Goal: Navigation & Orientation: Find specific page/section

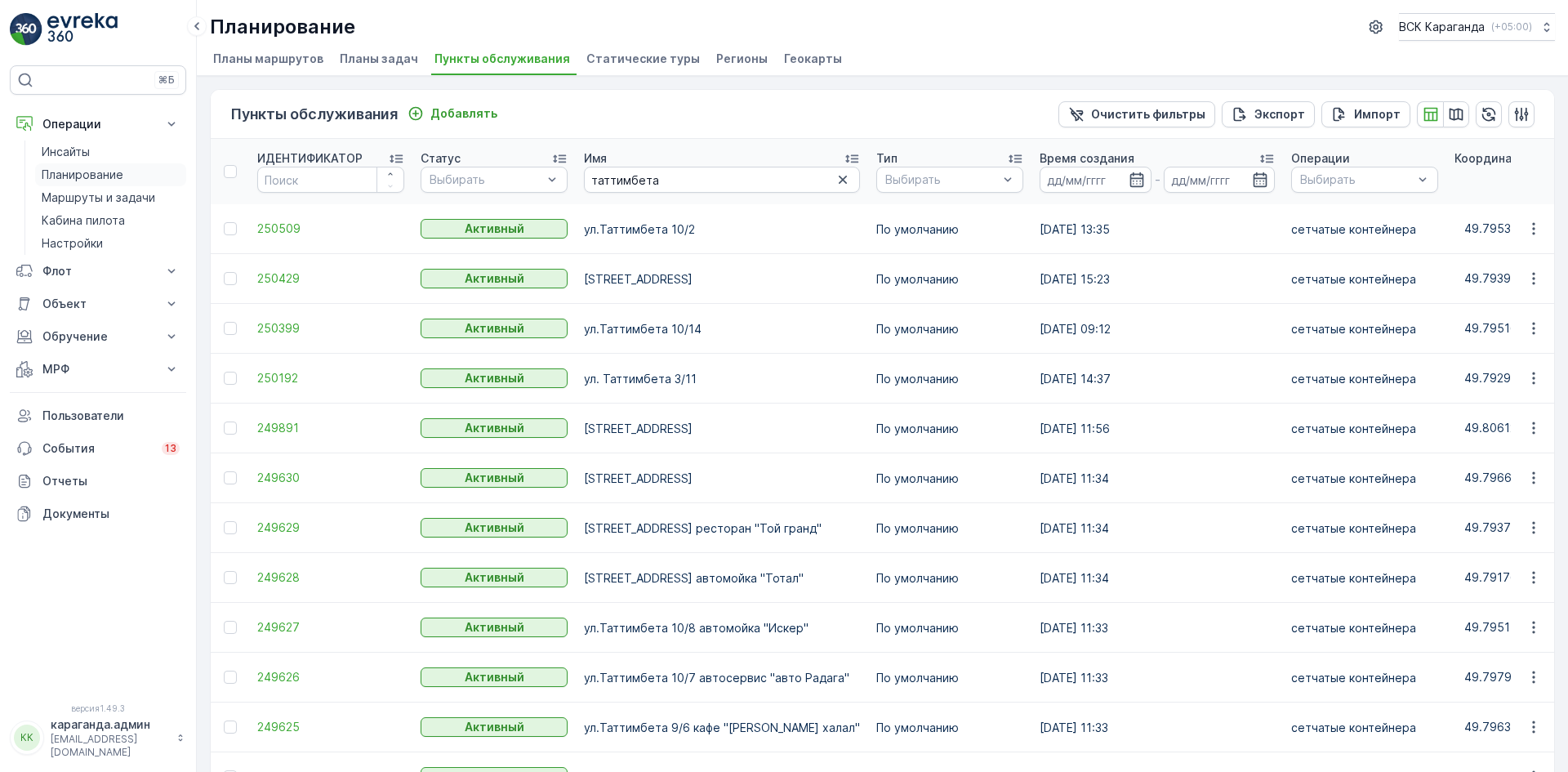
click at [70, 180] on font "Планирование" at bounding box center [82, 175] width 82 height 14
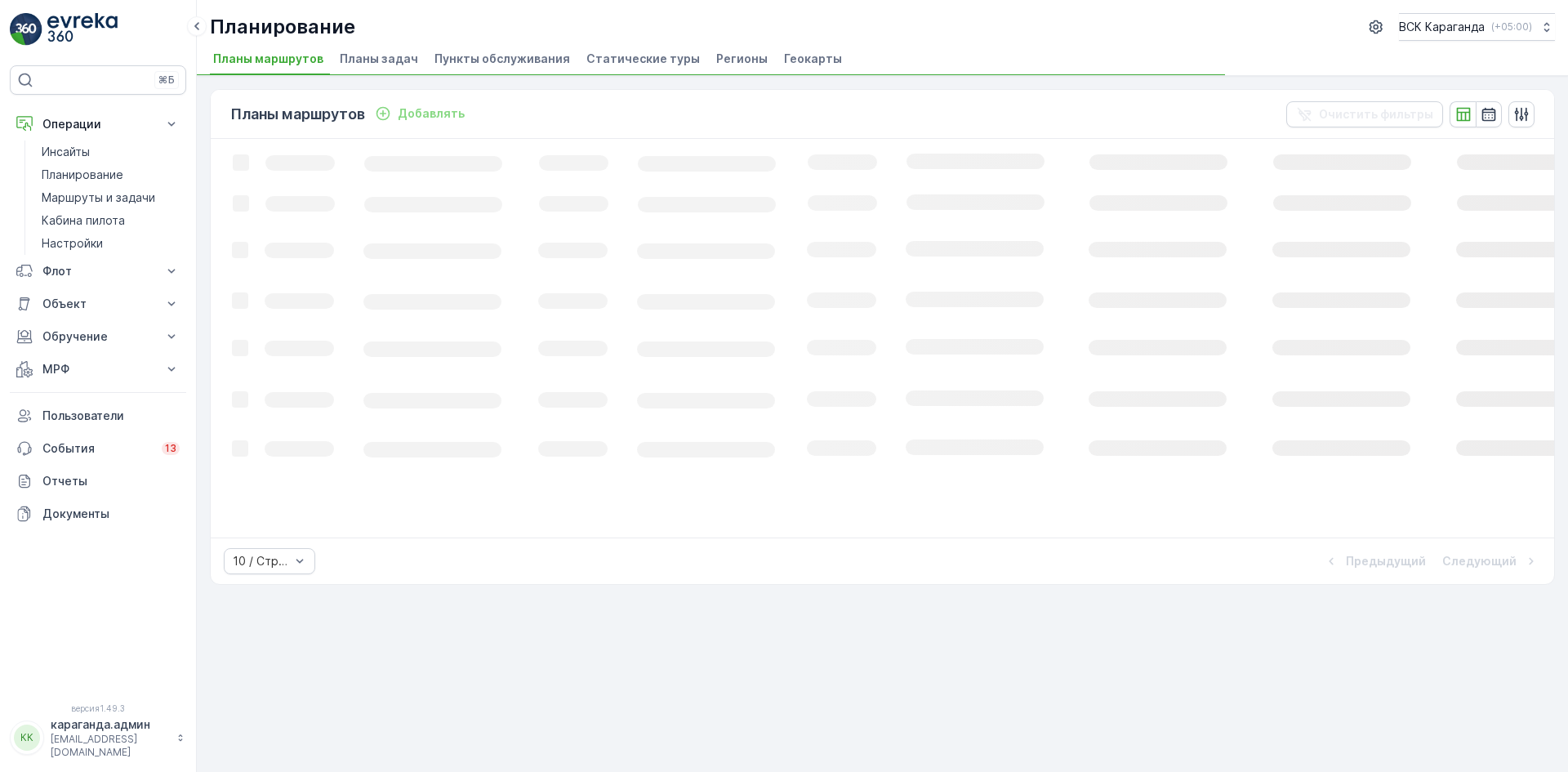
click at [459, 60] on font "Пункты обслуживания" at bounding box center [503, 58] width 136 height 14
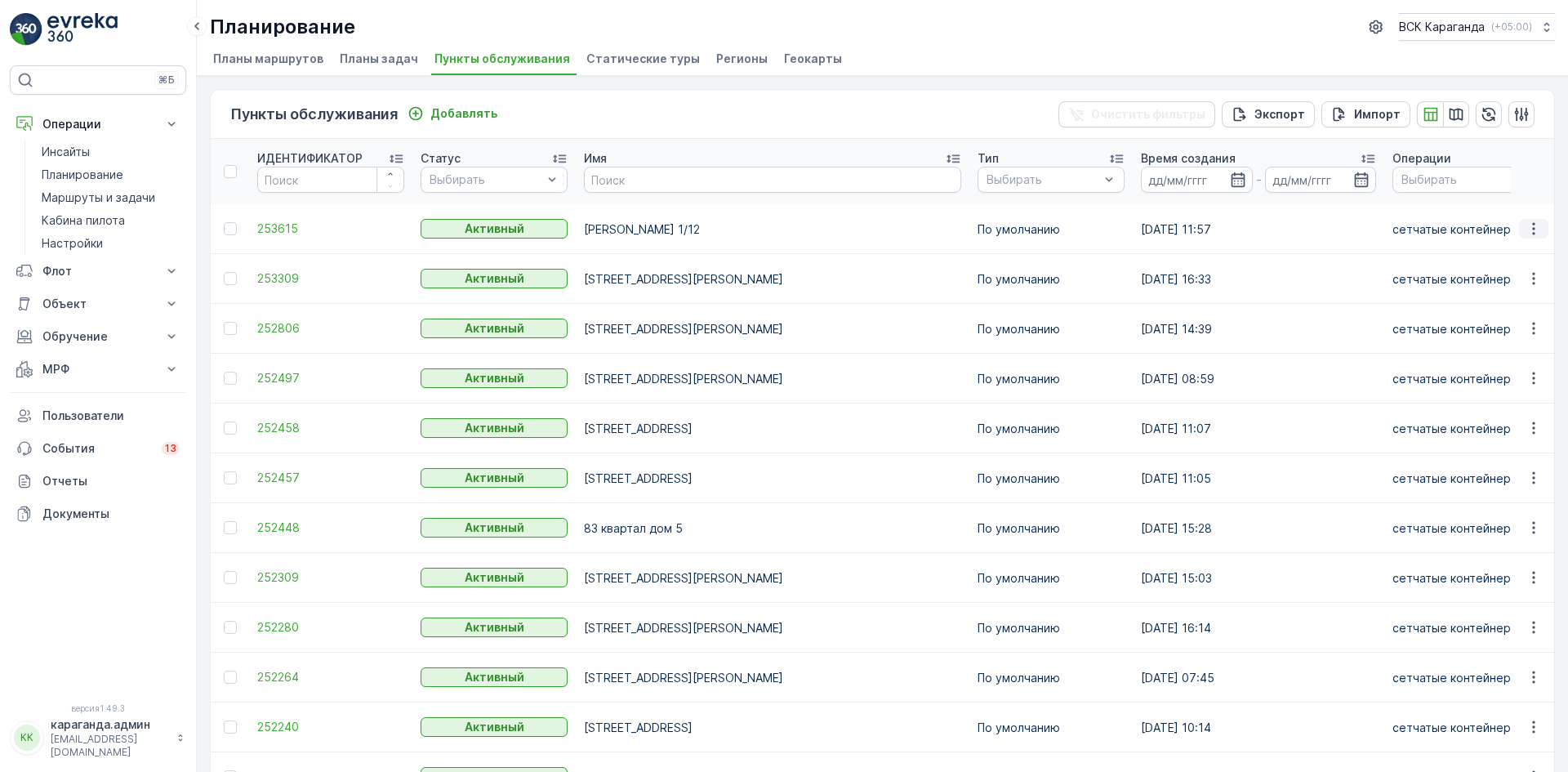
click at [1527, 227] on icon "button" at bounding box center [1534, 228] width 16 height 16
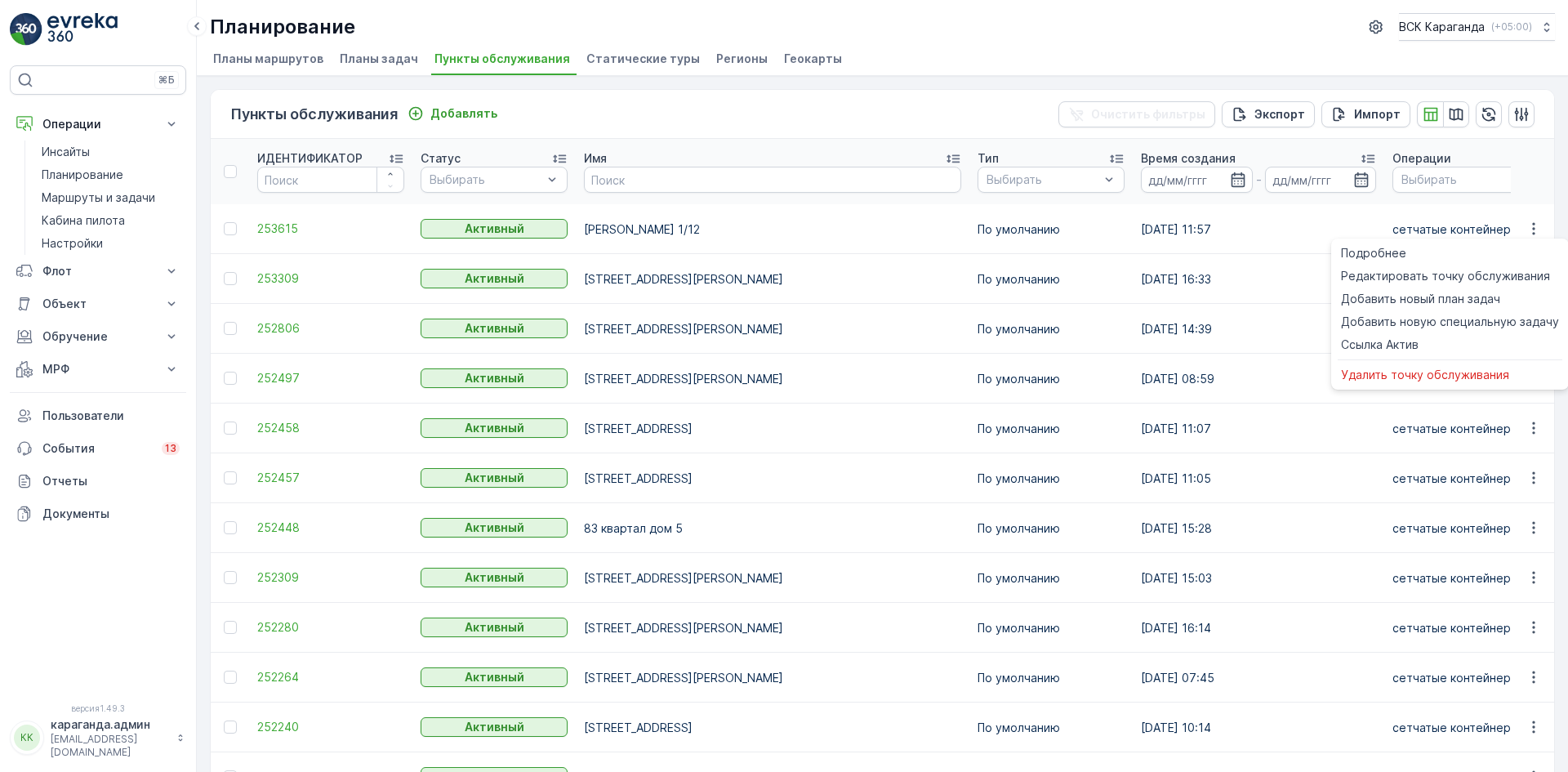
click at [591, 65] on font "Статические туры" at bounding box center [643, 58] width 114 height 14
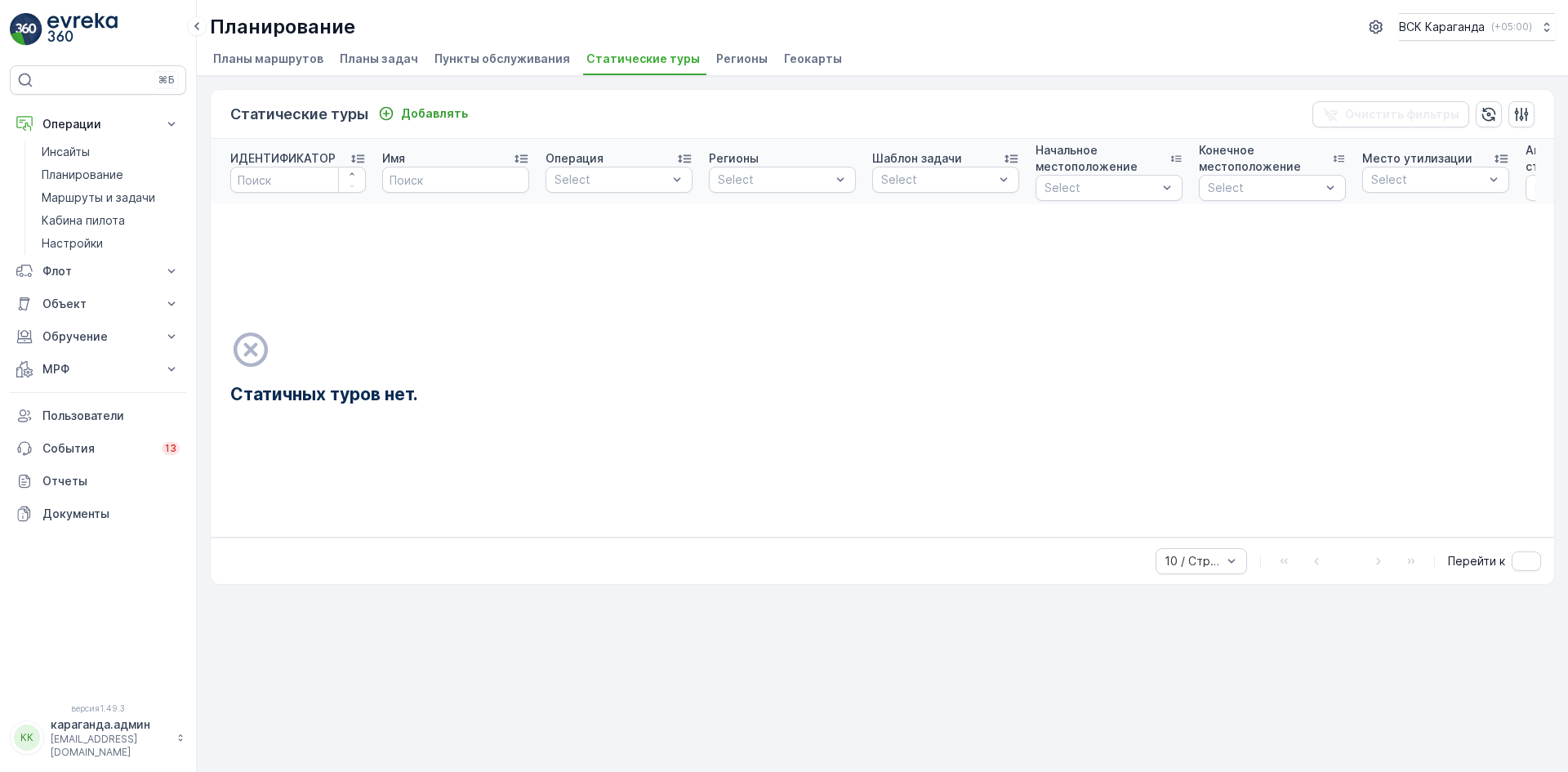
click at [716, 54] on font "Регионы" at bounding box center [741, 58] width 51 height 14
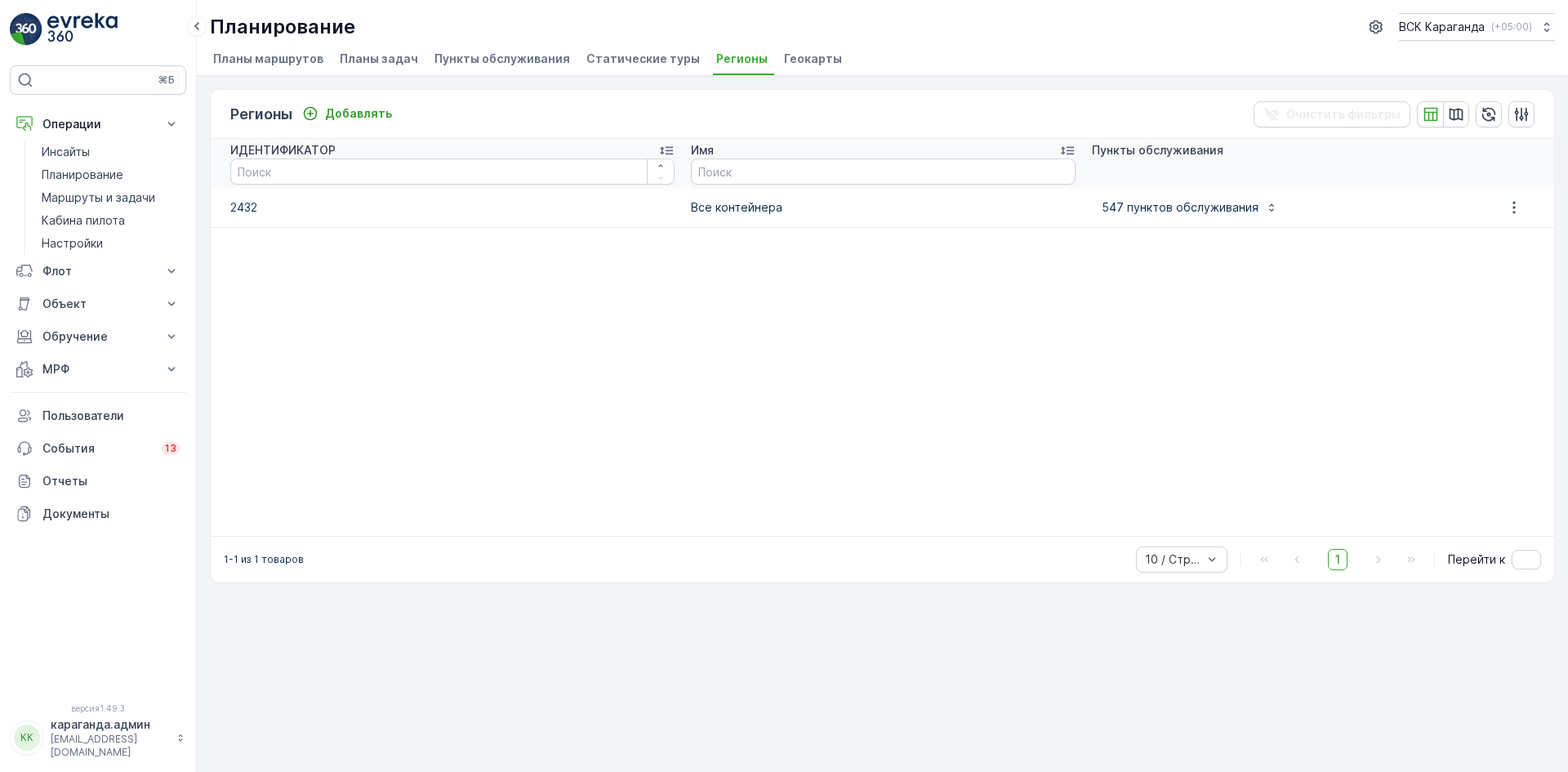
click at [784, 54] on font "Геокарты" at bounding box center [813, 58] width 58 height 14
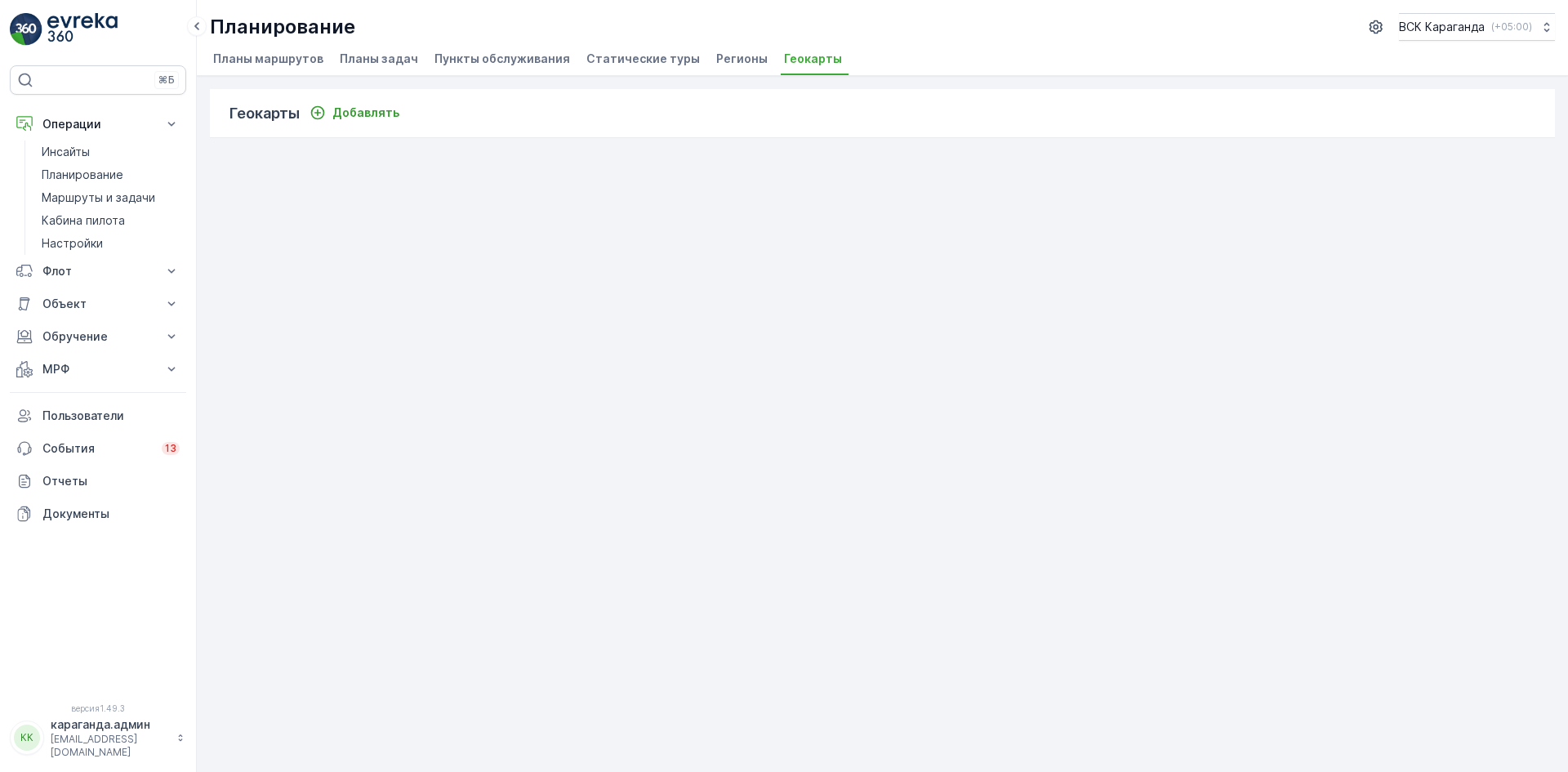
click at [277, 48] on li "Планы маршрутов" at bounding box center [270, 61] width 120 height 28
